Goal: Transaction & Acquisition: Purchase product/service

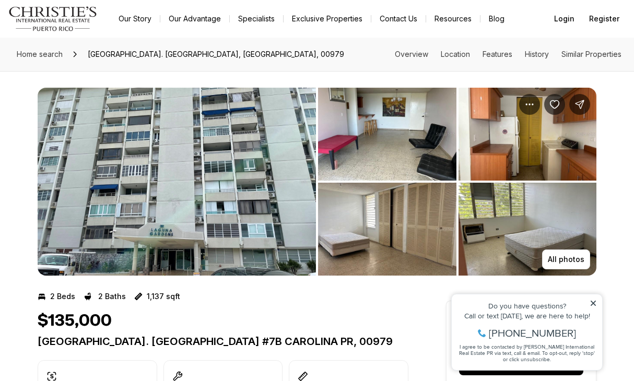
click at [400, 125] on img "View image gallery" at bounding box center [387, 134] width 138 height 93
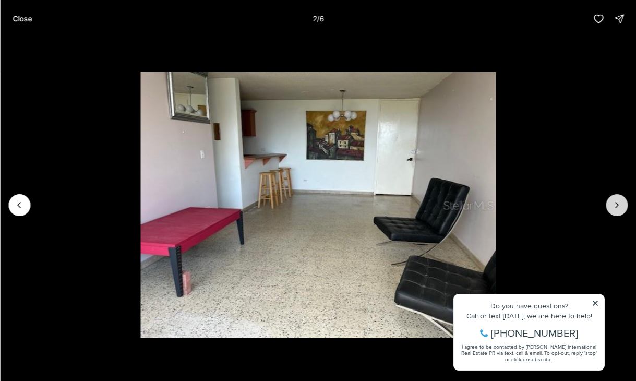
click at [618, 204] on icon "Next slide" at bounding box center [617, 205] width 10 height 10
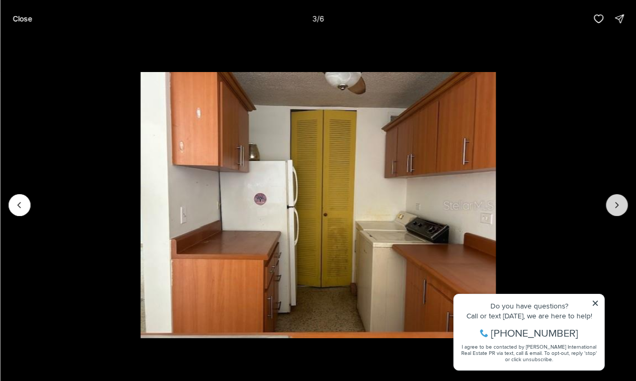
click at [618, 204] on icon "Next slide" at bounding box center [617, 205] width 10 height 10
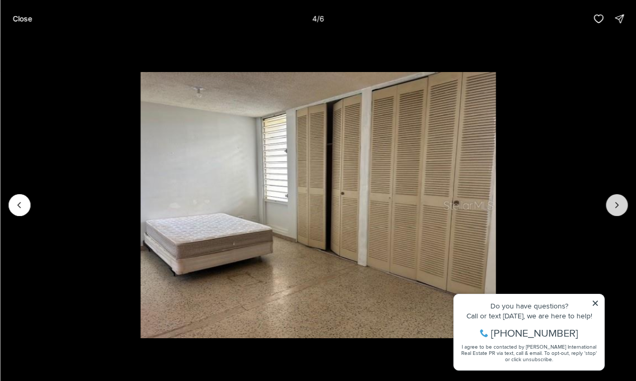
click at [618, 204] on icon "Next slide" at bounding box center [617, 205] width 10 height 10
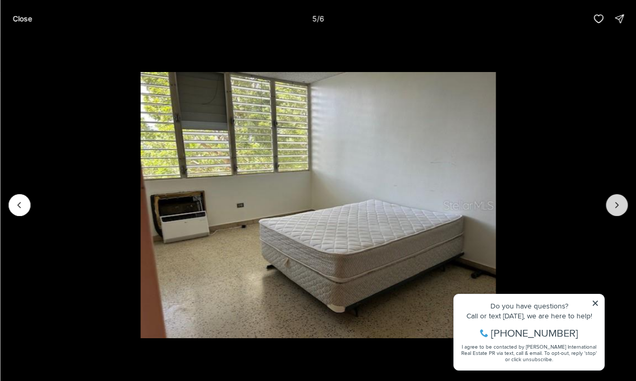
click at [618, 204] on icon "Next slide" at bounding box center [617, 205] width 10 height 10
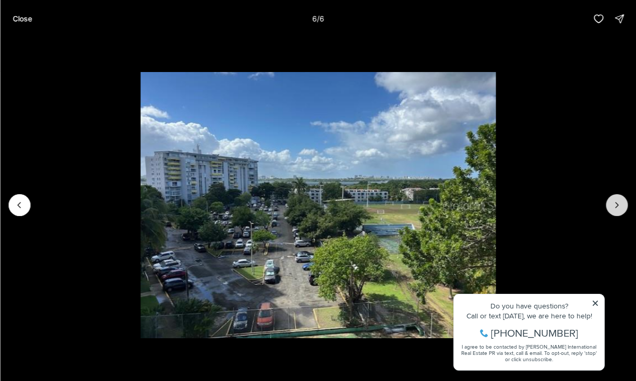
click at [618, 204] on div at bounding box center [617, 205] width 22 height 22
click at [20, 200] on icon "Previous slide" at bounding box center [19, 205] width 10 height 10
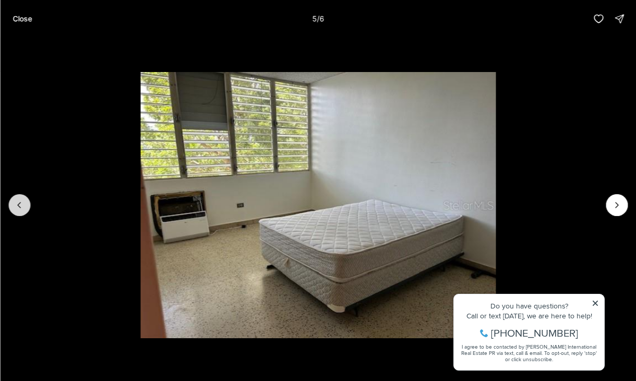
click at [20, 200] on icon "Previous slide" at bounding box center [19, 205] width 10 height 10
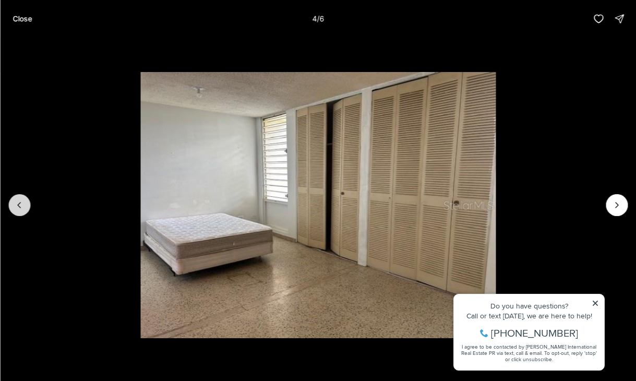
click at [20, 200] on icon "Previous slide" at bounding box center [19, 205] width 10 height 10
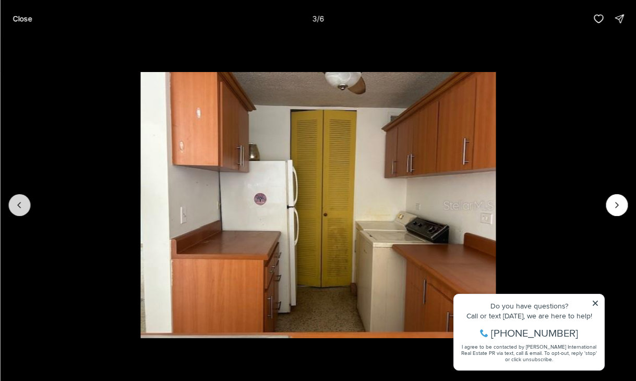
click at [20, 200] on icon "Previous slide" at bounding box center [19, 205] width 10 height 10
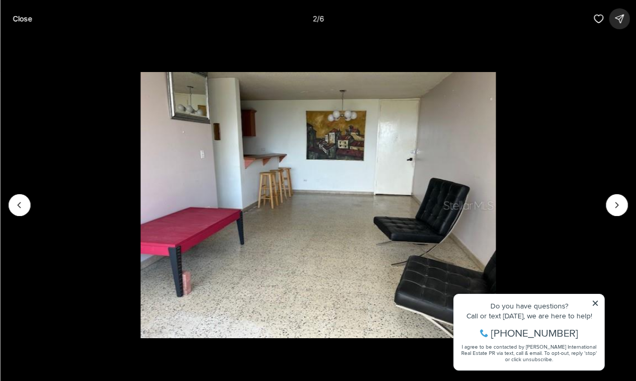
click at [617, 14] on icon "button" at bounding box center [619, 19] width 10 height 10
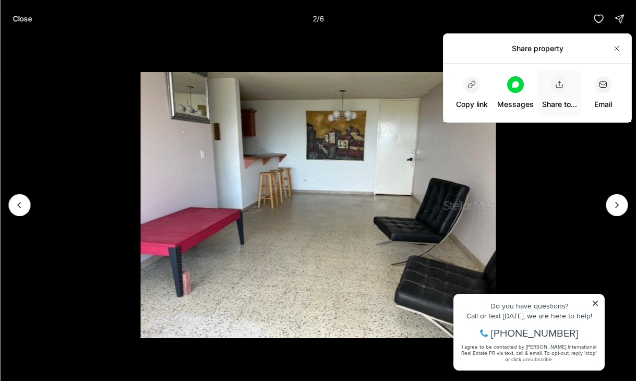
click at [561, 87] on icon "button" at bounding box center [559, 84] width 8 height 8
click at [470, 80] on icon "button" at bounding box center [472, 84] width 8 height 8
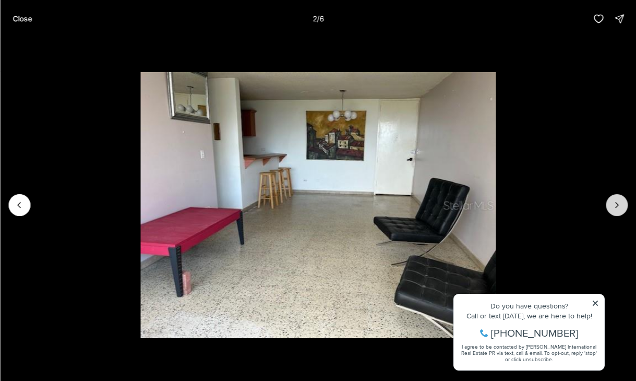
click at [618, 201] on icon "Next slide" at bounding box center [617, 205] width 10 height 10
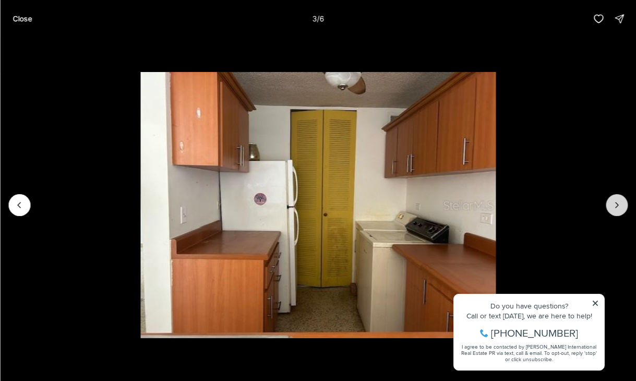
click at [618, 201] on icon "Next slide" at bounding box center [617, 205] width 10 height 10
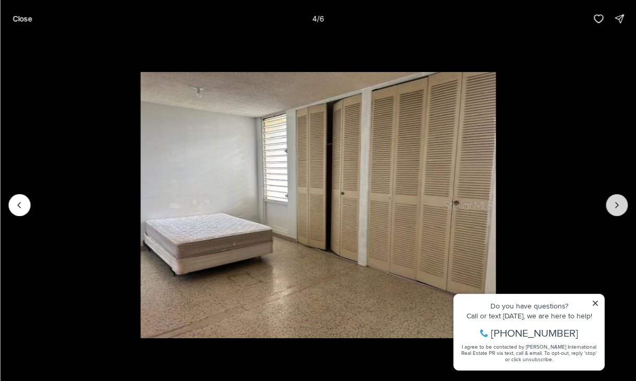
click at [618, 201] on icon "Next slide" at bounding box center [617, 205] width 10 height 10
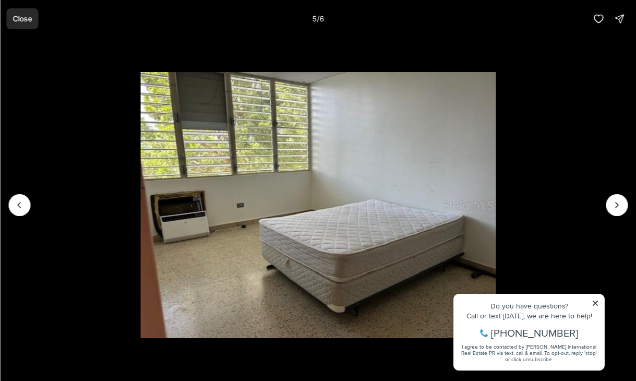
click at [14, 18] on p "Close" at bounding box center [22, 19] width 19 height 8
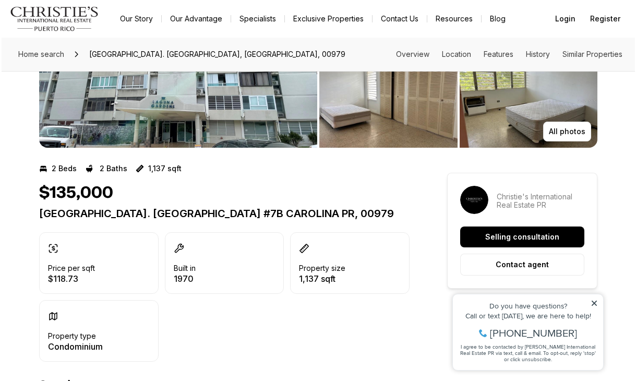
scroll to position [128, 0]
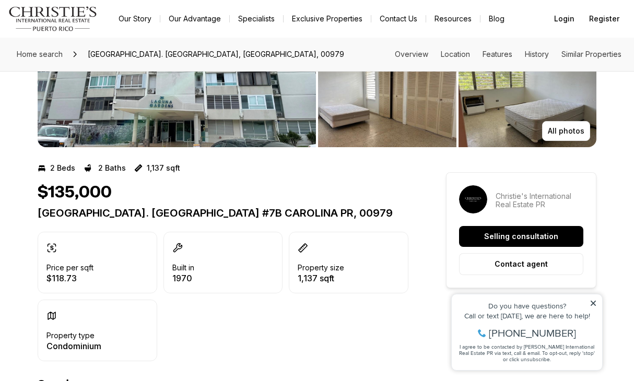
click at [520, 142] on img "View image gallery" at bounding box center [527, 100] width 138 height 93
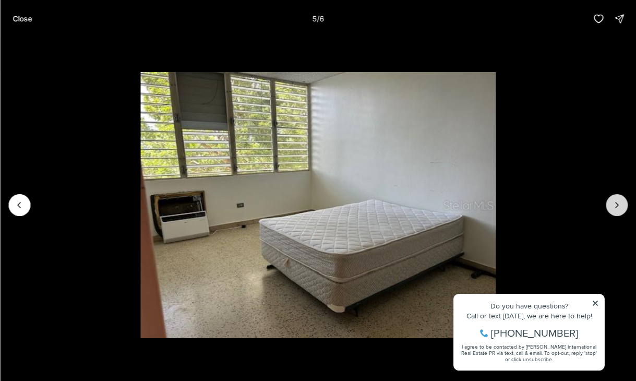
click at [618, 204] on icon "Next slide" at bounding box center [617, 205] width 10 height 10
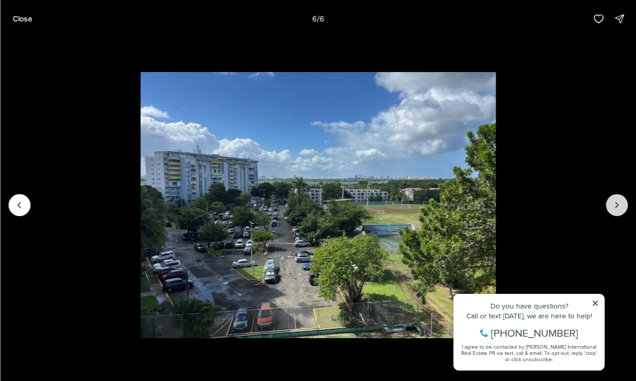
click at [618, 204] on div at bounding box center [617, 205] width 22 height 22
click at [615, 210] on div at bounding box center [617, 205] width 22 height 22
click at [14, 206] on button "Previous slide" at bounding box center [19, 205] width 22 height 22
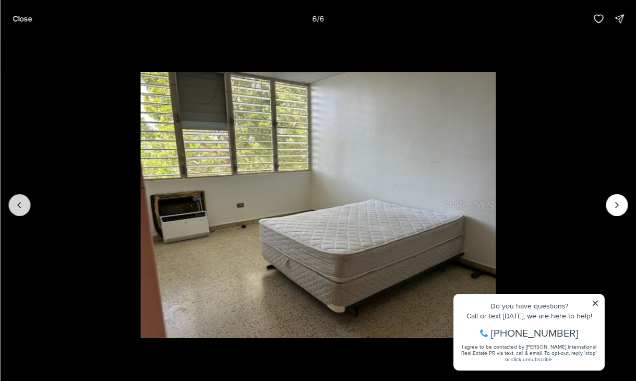
click at [14, 206] on button "Previous slide" at bounding box center [19, 205] width 22 height 22
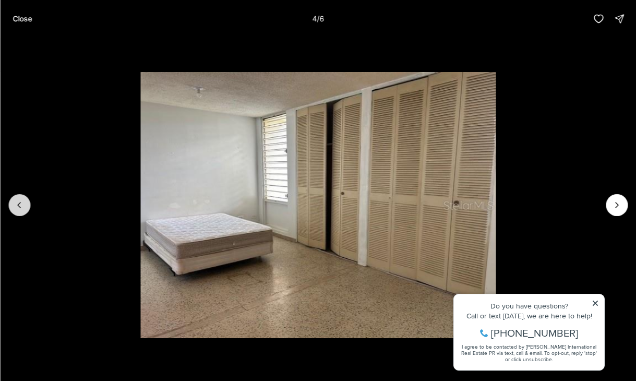
click at [14, 206] on button "Previous slide" at bounding box center [19, 205] width 22 height 22
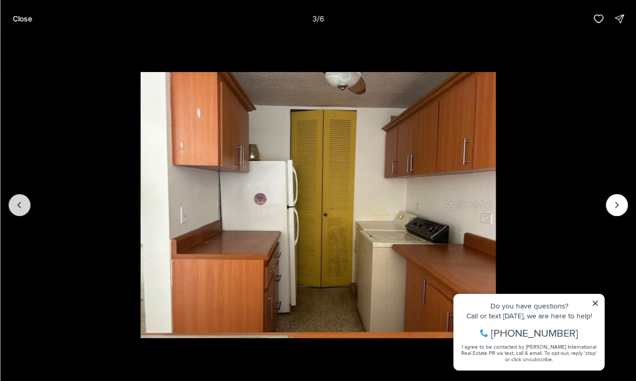
click at [14, 206] on button "Previous slide" at bounding box center [19, 205] width 22 height 22
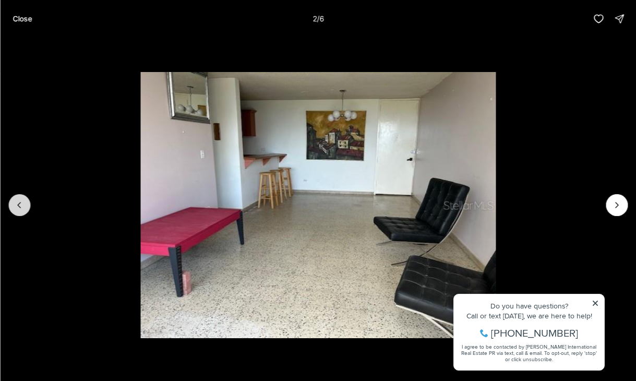
click at [14, 206] on button "Previous slide" at bounding box center [19, 205] width 22 height 22
